Goal: Transaction & Acquisition: Purchase product/service

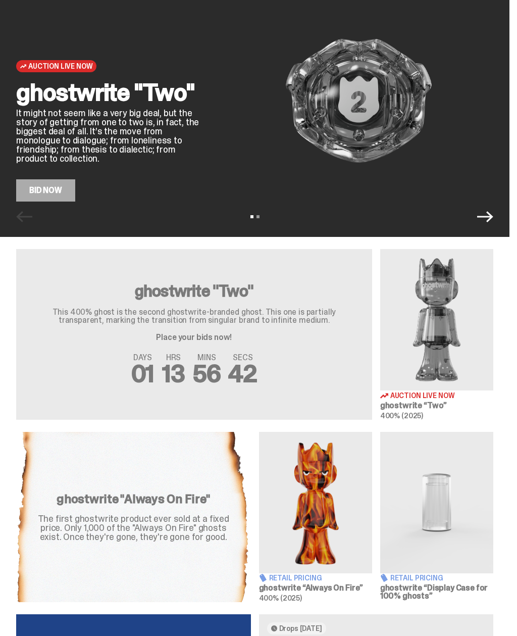
scroll to position [126, 0]
click at [429, 391] on img at bounding box center [436, 319] width 113 height 141
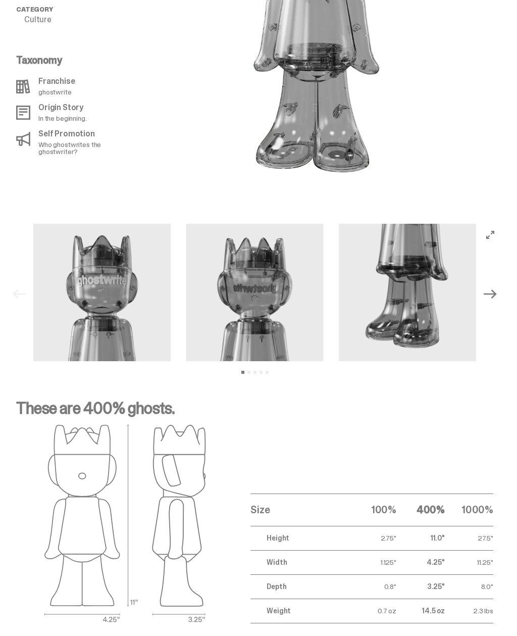
scroll to position [785, 0]
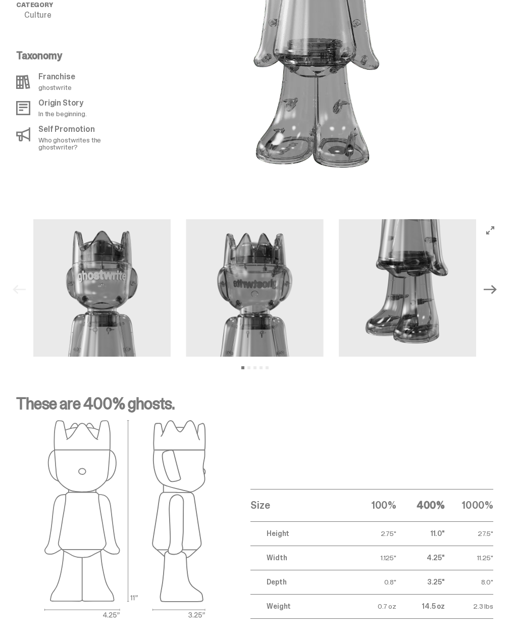
click at [497, 283] on icon "Next" at bounding box center [490, 289] width 13 height 13
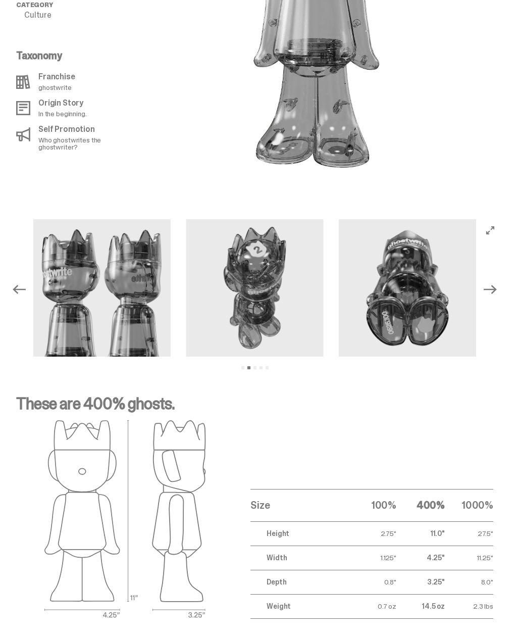
click at [235, 293] on img at bounding box center [254, 287] width 137 height 137
click at [239, 284] on img at bounding box center [254, 287] width 137 height 137
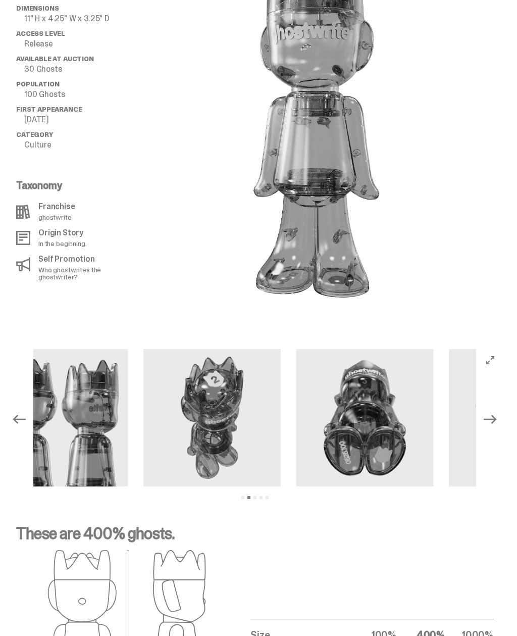
scroll to position [655, 0]
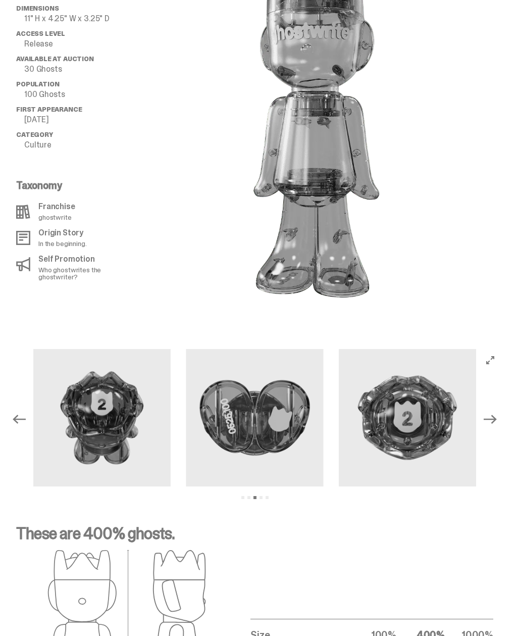
click at [427, 412] on img at bounding box center [407, 417] width 137 height 137
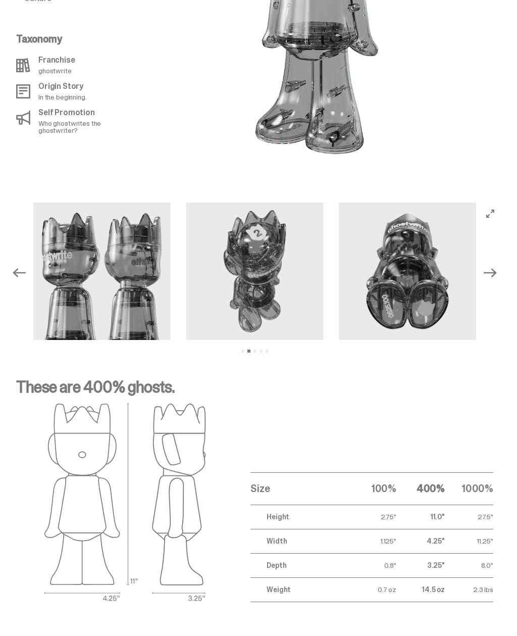
scroll to position [802, 0]
click at [497, 268] on icon "Next" at bounding box center [490, 272] width 13 height 9
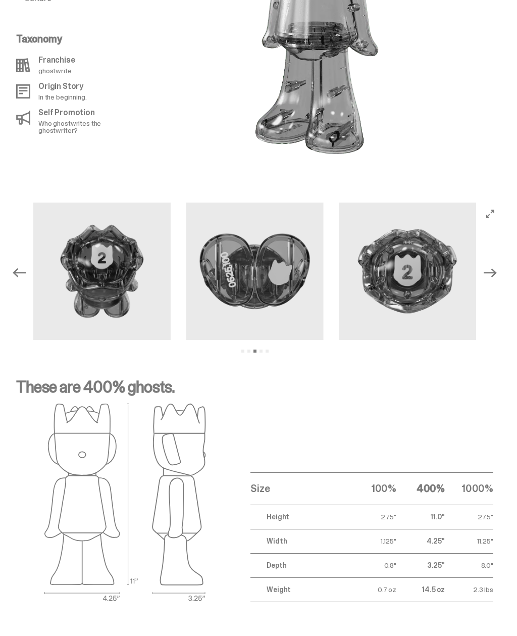
click at [109, 274] on img at bounding box center [101, 270] width 137 height 137
click at [100, 258] on img at bounding box center [101, 270] width 137 height 137
click at [108, 263] on img at bounding box center [101, 270] width 137 height 137
click at [17, 266] on icon "Previous" at bounding box center [19, 272] width 13 height 13
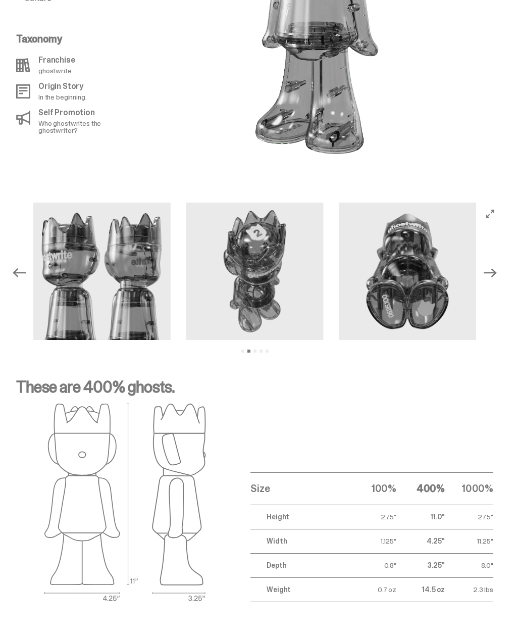
click at [16, 266] on icon "Previous" at bounding box center [19, 272] width 13 height 13
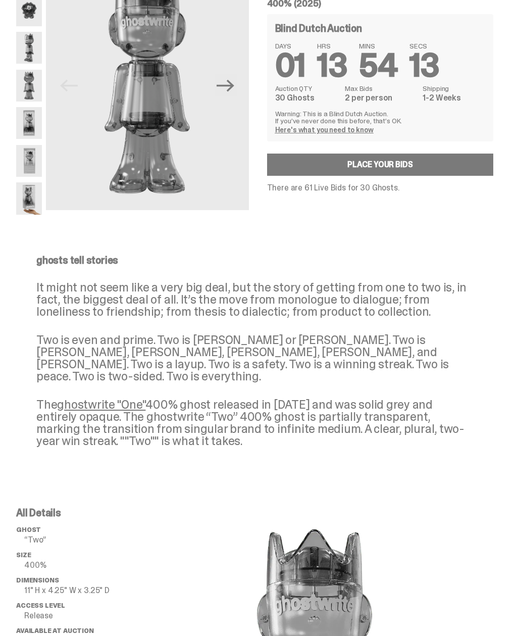
scroll to position [0, 0]
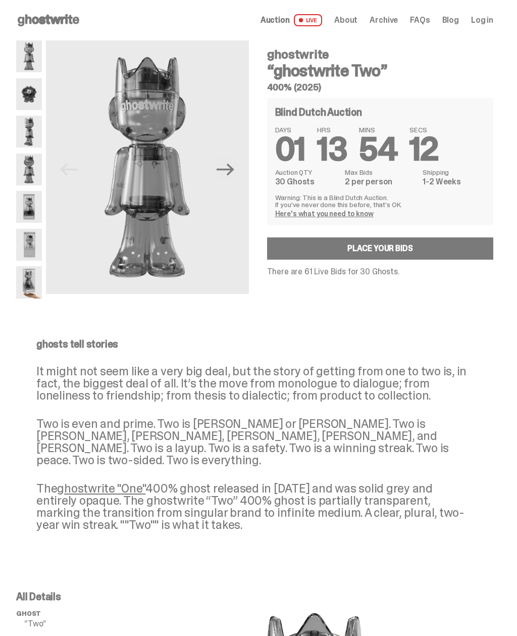
click at [392, 247] on link "Place your Bids" at bounding box center [380, 248] width 227 height 22
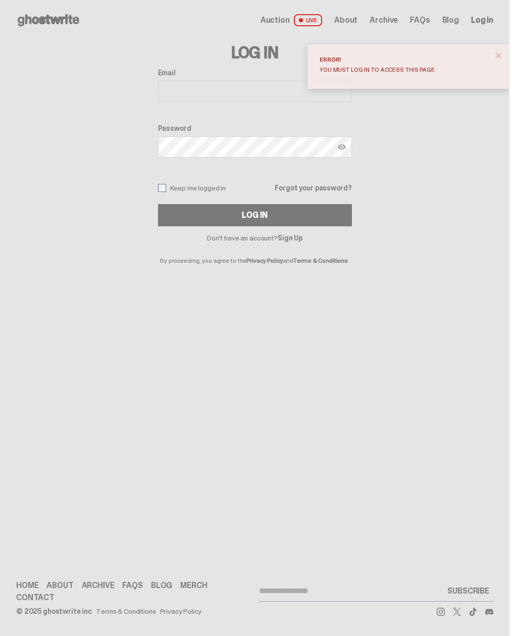
type input "**********"
click at [259, 215] on button "Log In" at bounding box center [255, 215] width 194 height 22
